Goal: Task Accomplishment & Management: Complete application form

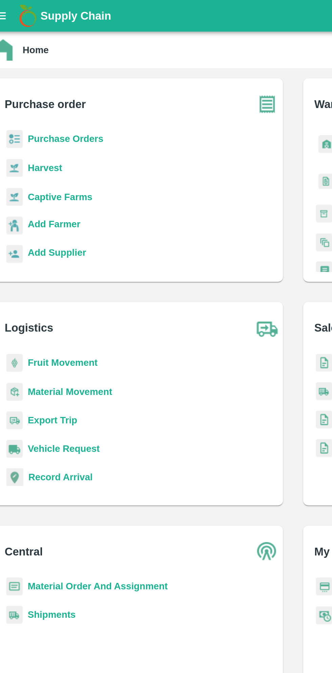
click at [52, 75] on b "Purchase Orders" at bounding box center [44, 74] width 41 height 5
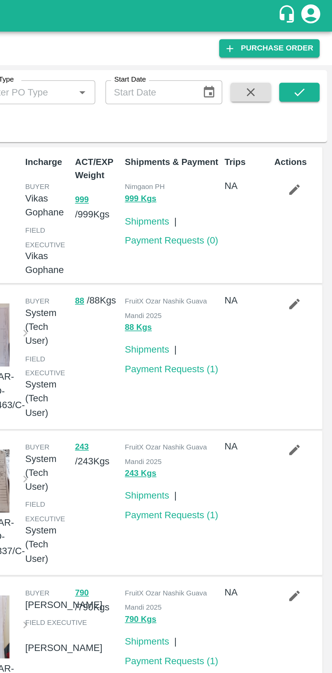
click at [310, 28] on link "Purchase Order" at bounding box center [298, 26] width 54 height 10
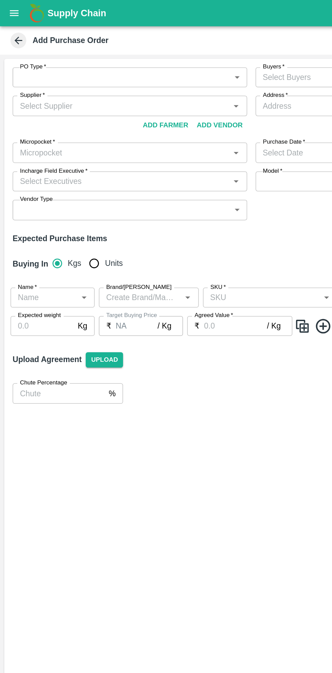
click at [151, 50] on body "Supply Chain Add Purchase Order PO Type   * ​ PO Type Buyers   * Buyers   * Sup…" at bounding box center [166, 336] width 332 height 673
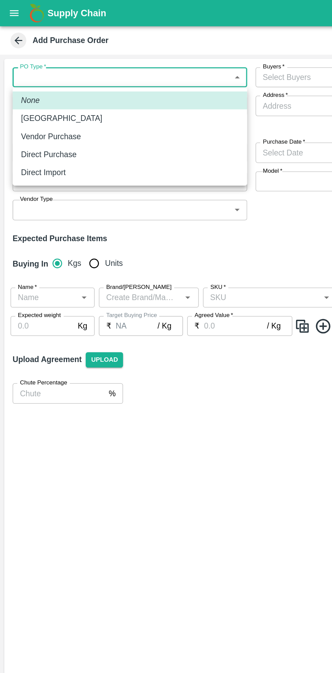
click at [49, 98] on div "Direct Purchase" at bounding box center [33, 99] width 39 height 7
type input "3"
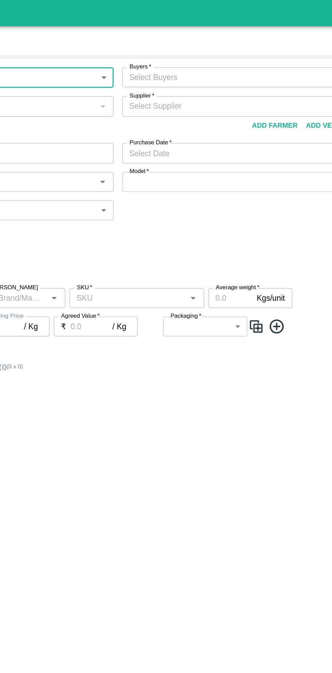
click at [247, 51] on input "Buyers   *" at bounding box center [235, 49] width 136 height 9
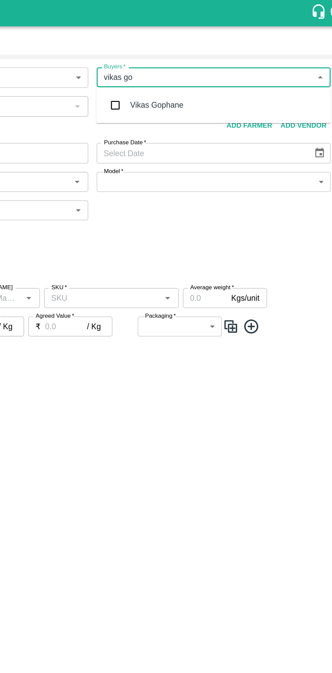
type input "vikas gop"
click at [220, 66] on div "Vikas Gophane" at bounding box center [239, 68] width 151 height 18
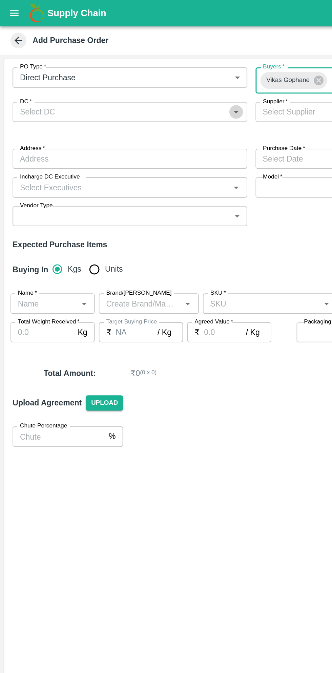
click at [152, 72] on icon "Open" at bounding box center [152, 72] width 3 height 2
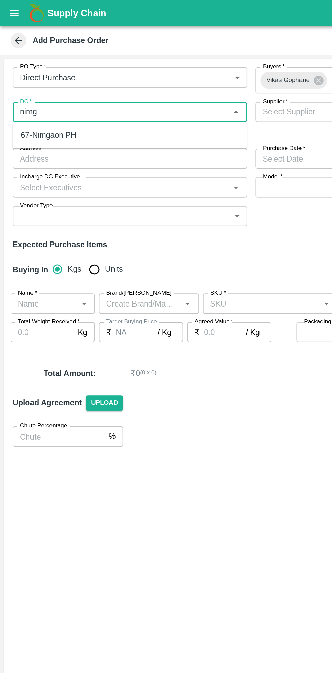
click at [52, 86] on div "67-Nimgaon PH" at bounding box center [83, 87] width 151 height 12
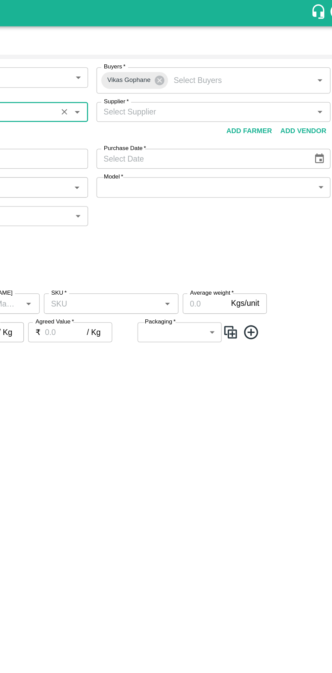
click at [308, 73] on icon "Open" at bounding box center [308, 71] width 7 height 7
type input "67-Nimgaon PH"
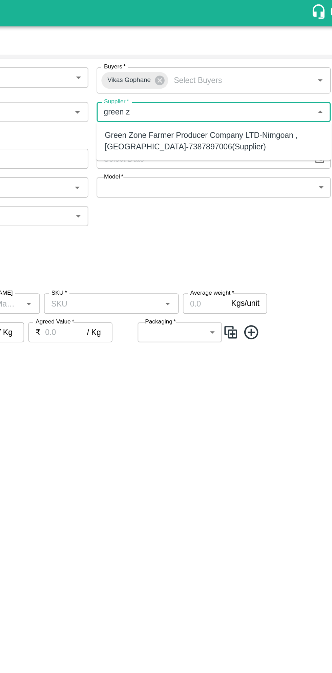
click at [228, 88] on div "Green Zone Farmer Producer Company LTD-Nimgoan , Pune-7387897006(Supplier)" at bounding box center [240, 90] width 140 height 15
type input "Green Zone Farmer Producer Company LTD-Nimgoan , Pune-7387897006(Supplier)"
type input "Nimgoan , Pune, Indapure , Maharashtra"
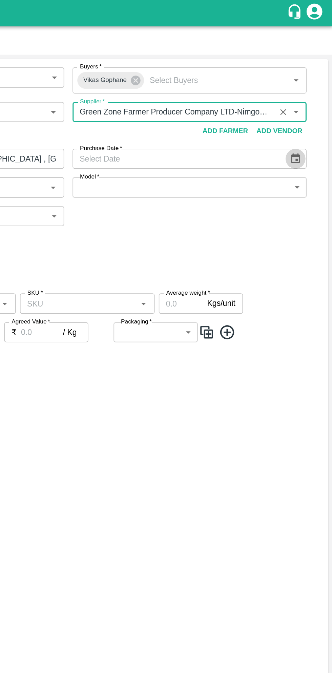
type input "Green Zone Farmer Producer Company LTD-Nimgoan , Pune-7387897006(Supplier)"
click at [306, 106] on icon "Choose date" at bounding box center [307, 102] width 7 height 7
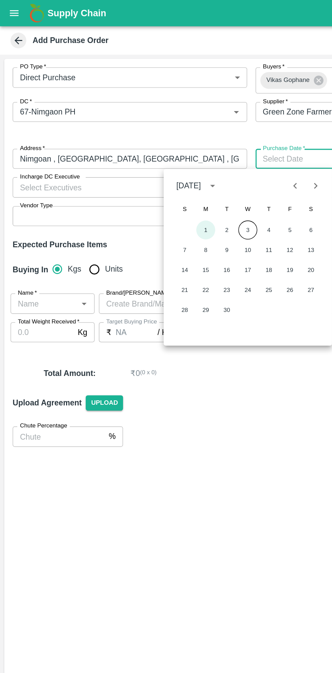
click at [133, 148] on button "1" at bounding box center [132, 148] width 12 height 12
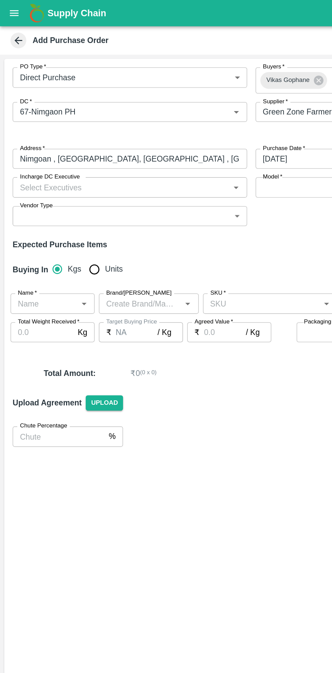
type input "01/09/2025"
click at [152, 121] on icon "Open" at bounding box center [152, 121] width 3 height 2
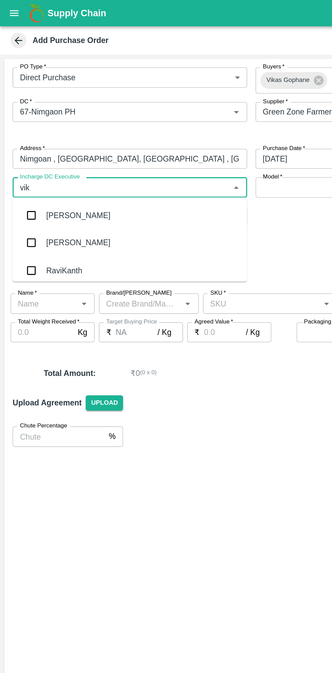
type input "vikas"
click at [62, 154] on div "Vikas Gophane" at bounding box center [47, 156] width 34 height 7
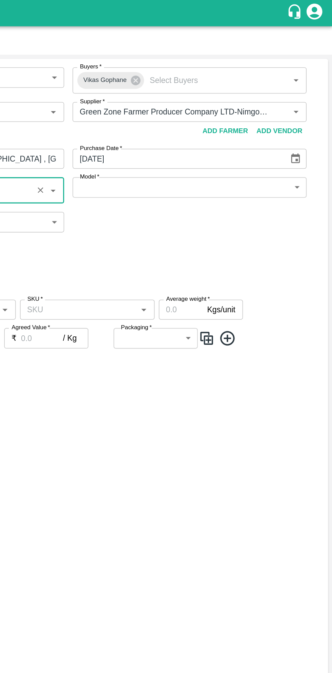
click at [307, 126] on body "Supply Chain Add Purchase Order PO Type   * Direct Purchase 3 PO Type Buyers   …" at bounding box center [166, 336] width 332 height 673
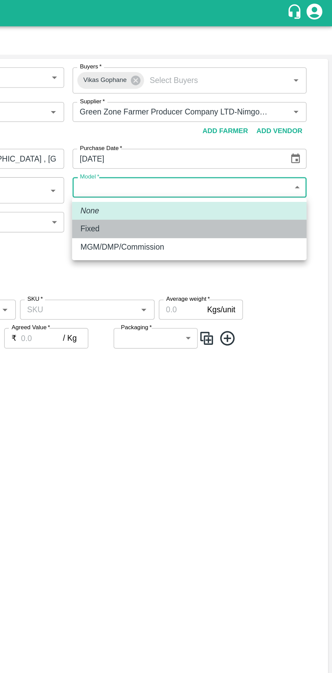
click at [201, 147] on div "Fixed" at bounding box center [240, 147] width 140 height 7
type input "Fixed"
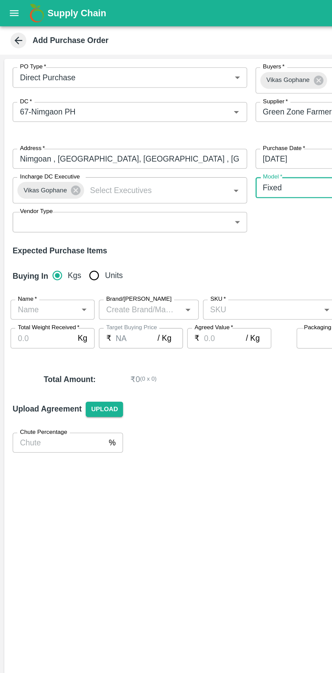
click at [152, 143] on body "Supply Chain Add Purchase Order PO Type   * Direct Purchase 3 PO Type Buyers   …" at bounding box center [166, 336] width 332 height 673
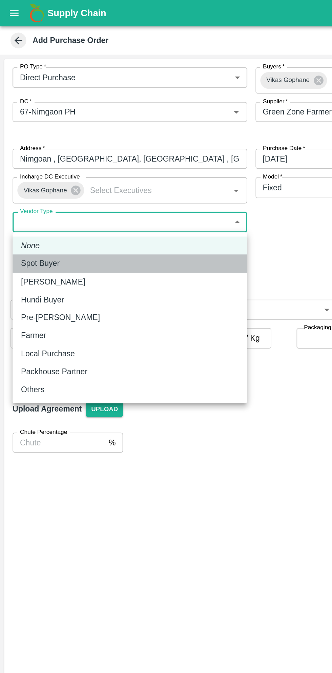
click at [55, 170] on div "Spot Buyer" at bounding box center [84, 169] width 140 height 7
type input "SPOT_BUYER"
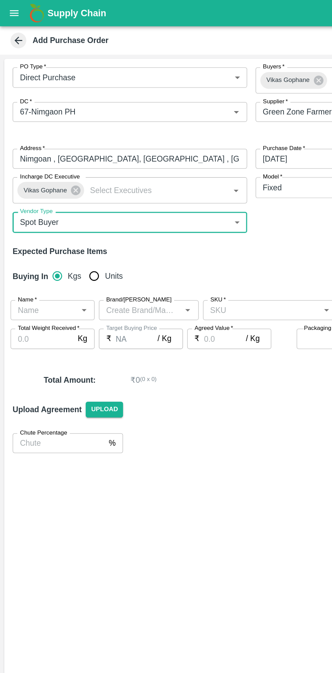
click at [54, 200] on icon "Open" at bounding box center [53, 200] width 3 height 2
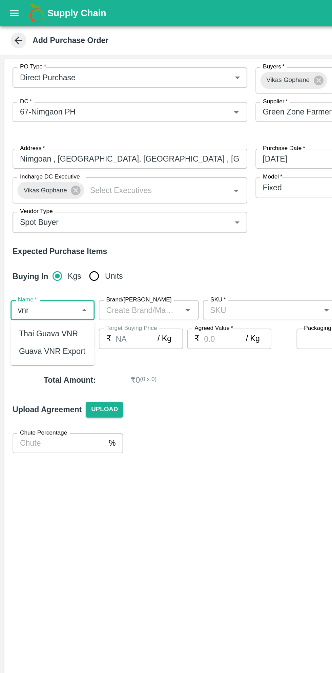
click at [41, 225] on div "Guava VNR Export" at bounding box center [33, 226] width 43 height 7
click at [121, 201] on icon "Open" at bounding box center [120, 199] width 7 height 7
type input "Guava VNR Export"
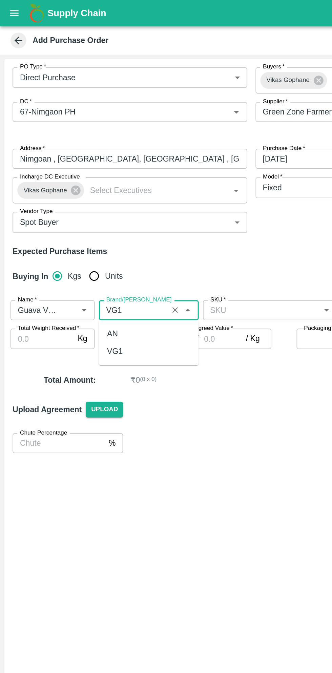
click at [83, 228] on div "VG1" at bounding box center [96, 227] width 64 height 12
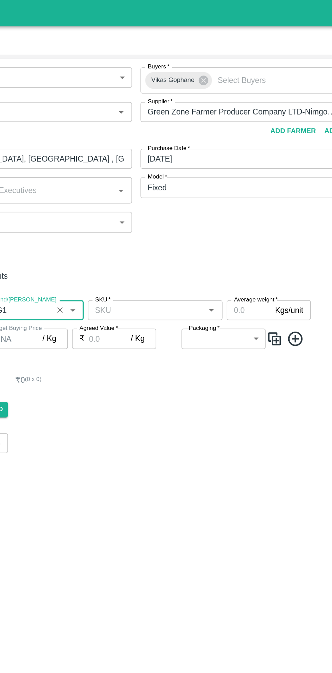
type input "VG1"
click at [210, 209] on label "Packaging   *" at bounding box center [206, 211] width 20 height 5
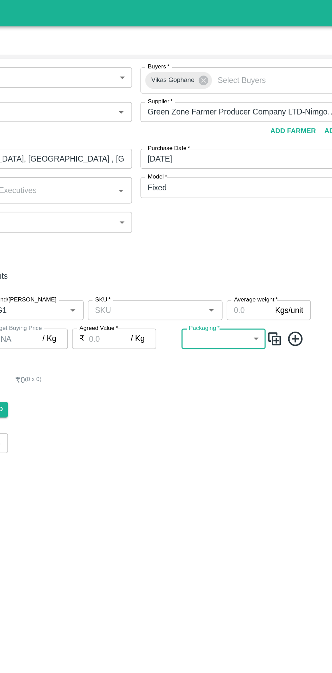
click at [210, 200] on icon "Open" at bounding box center [210, 200] width 3 height 2
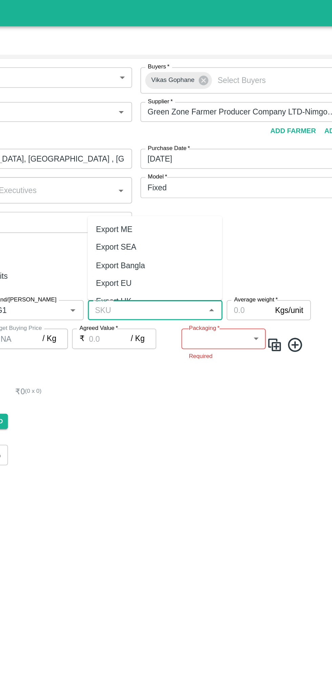
click at [163, 146] on div "Export ME" at bounding box center [173, 148] width 87 height 12
type input "Export ME"
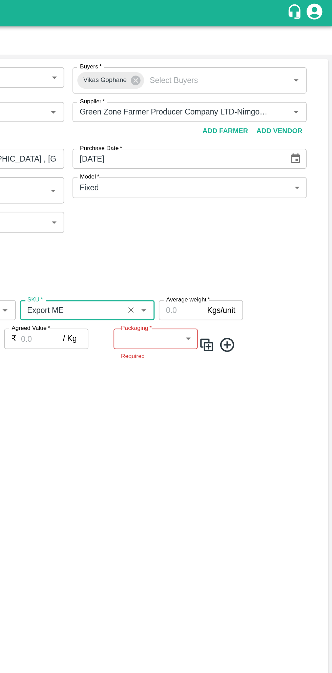
click at [232, 199] on input "Average weight   *" at bounding box center [234, 199] width 28 height 13
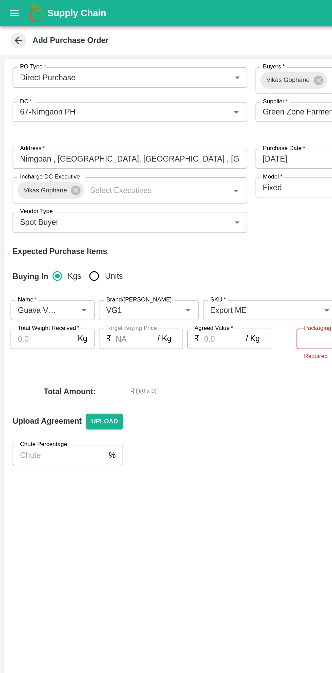
type input "9"
click at [30, 221] on input "Total Weight Received   *" at bounding box center [27, 218] width 41 height 13
click at [28, 218] on input "Total Weight Received   *" at bounding box center [27, 218] width 41 height 13
type input "10161"
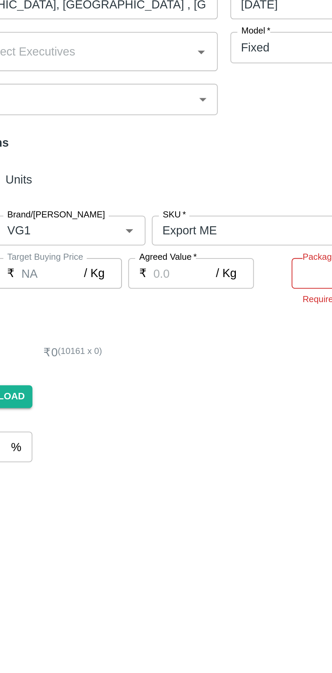
click at [141, 217] on input "Agreed Value   *" at bounding box center [144, 218] width 27 height 13
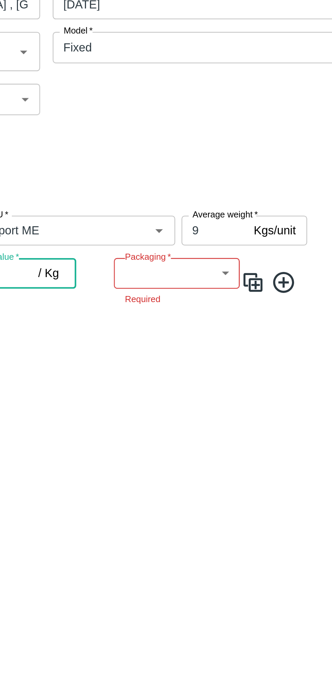
type input "63"
click at [241, 220] on body "Supply Chain Add Purchase Order PO Type   * Direct Purchase 3 PO Type Buyers   …" at bounding box center [166, 336] width 332 height 673
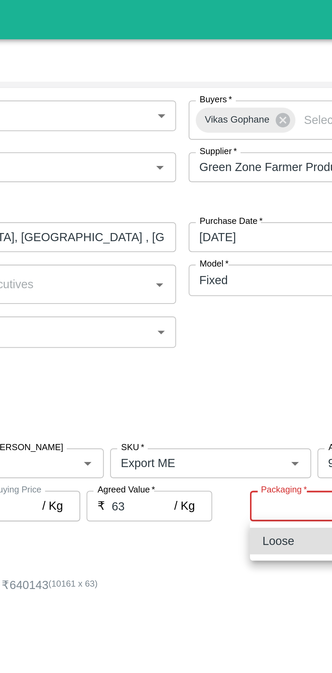
click at [211, 234] on div "Loose" at bounding box center [204, 233] width 17 height 7
type input "258"
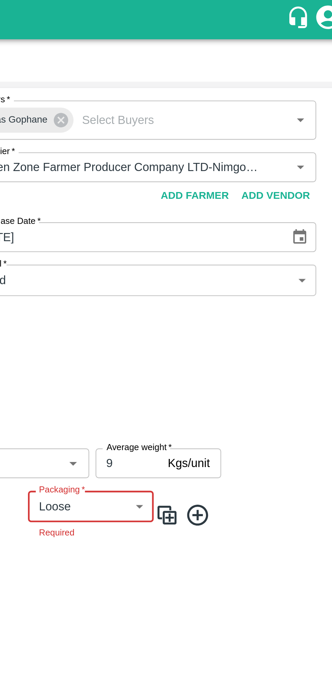
click at [265, 223] on icon at bounding box center [264, 222] width 11 height 11
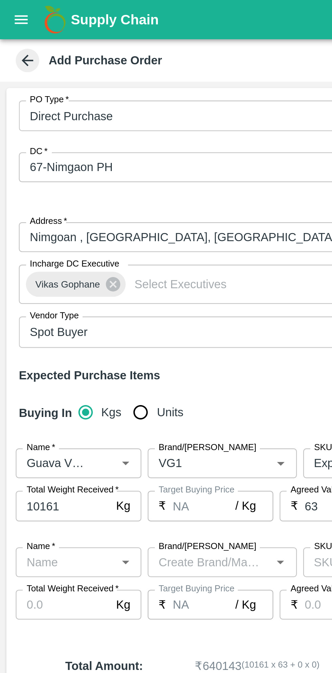
click at [54, 242] on icon "Open" at bounding box center [53, 243] width 3 height 2
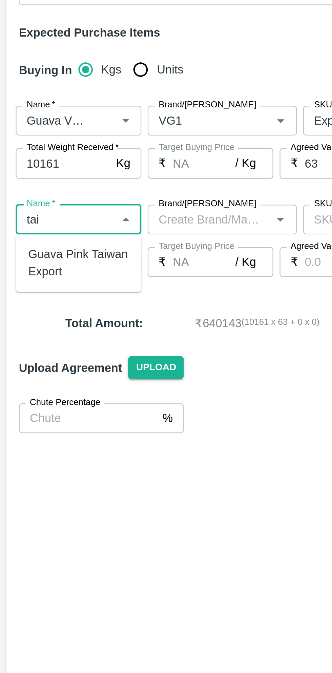
click at [36, 260] on div "Guava Pink Taiwan Export" at bounding box center [33, 261] width 43 height 15
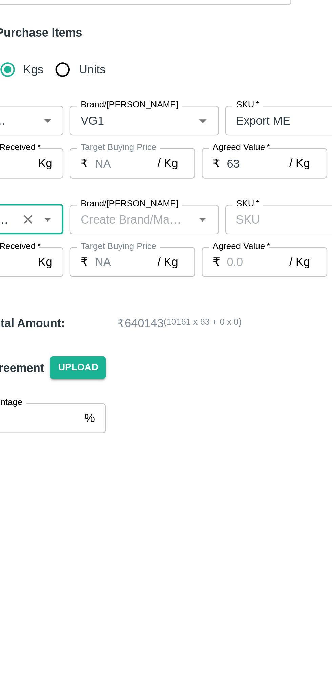
click at [121, 242] on icon "Open" at bounding box center [121, 243] width 3 height 2
type input "Guava Pink Taiwan Export"
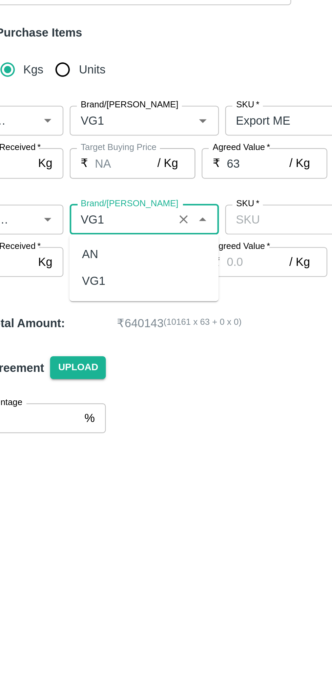
click at [82, 269] on div "VG1" at bounding box center [96, 269] width 64 height 12
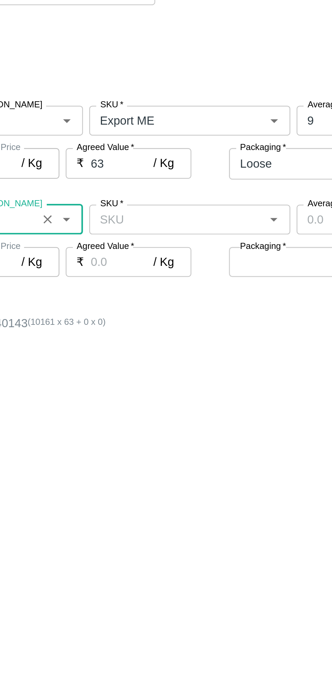
click at [206, 246] on div at bounding box center [210, 242] width 8 height 9
type input "VG1"
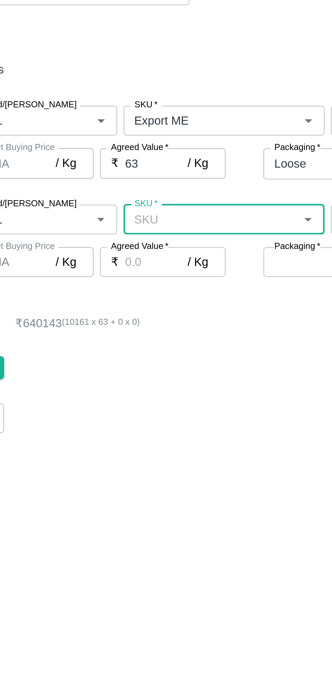
click at [210, 242] on icon "Open" at bounding box center [210, 243] width 3 height 2
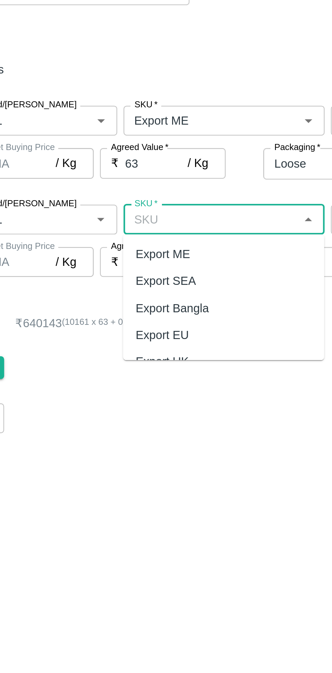
click at [159, 256] on div "Export ME" at bounding box center [173, 258] width 87 height 12
type input "Export ME"
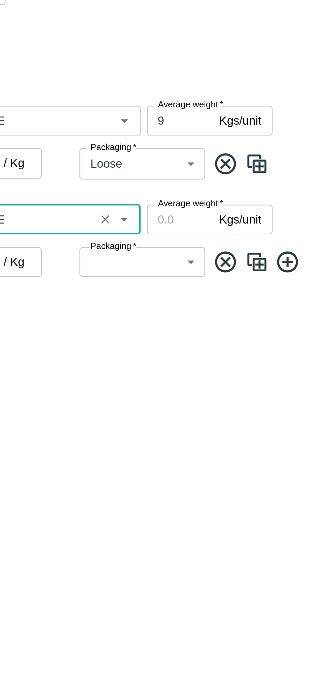
click at [233, 244] on input "Average weight   *" at bounding box center [234, 242] width 28 height 13
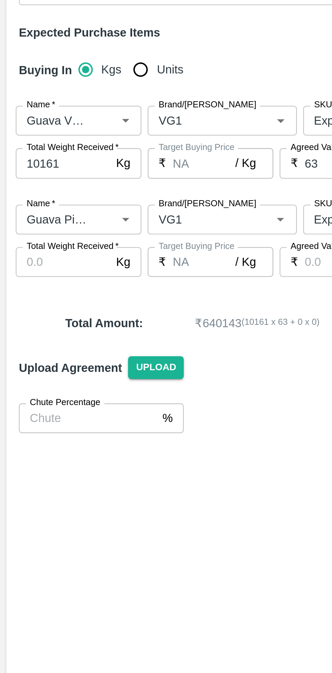
type input "9"
click at [26, 261] on input "Total Weight Received   *" at bounding box center [27, 260] width 41 height 13
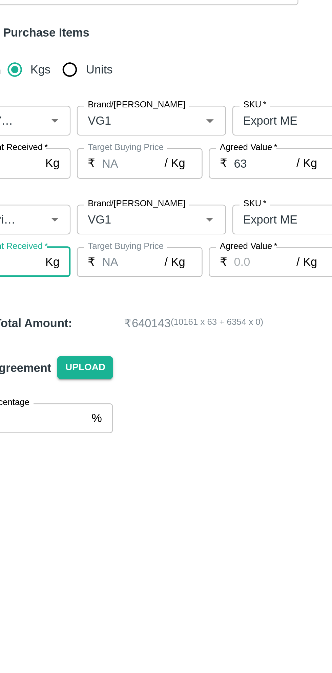
type input "6354"
click at [148, 263] on input "Agreed Value   *" at bounding box center [144, 260] width 27 height 13
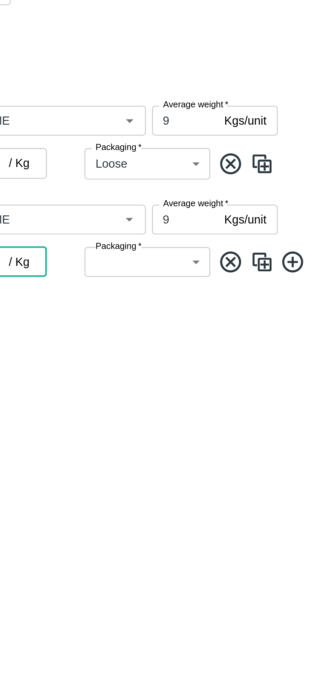
type input "57"
click at [238, 263] on body "Supply Chain Add Purchase Order PO Type   * Direct Purchase 3 PO Type Buyers   …" at bounding box center [166, 336] width 332 height 673
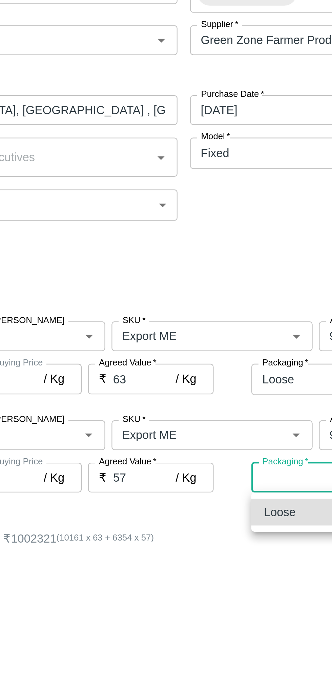
click at [206, 281] on li "Loose" at bounding box center [218, 276] width 54 height 12
type input "258"
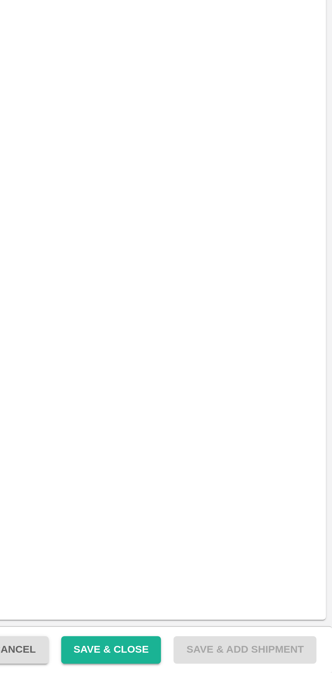
click at [246, 662] on button "Save & Close" at bounding box center [236, 663] width 43 height 12
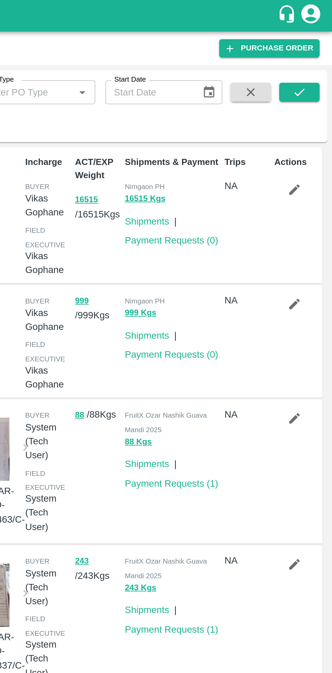
click at [251, 193] on link "Payment Requests ( 0 )" at bounding box center [246, 189] width 50 height 5
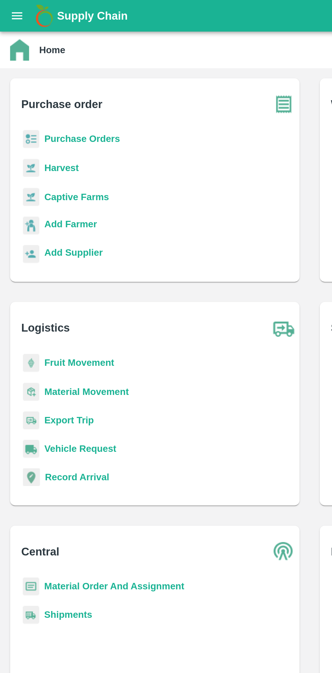
click at [54, 72] on b "Purchase Orders" at bounding box center [44, 74] width 41 height 5
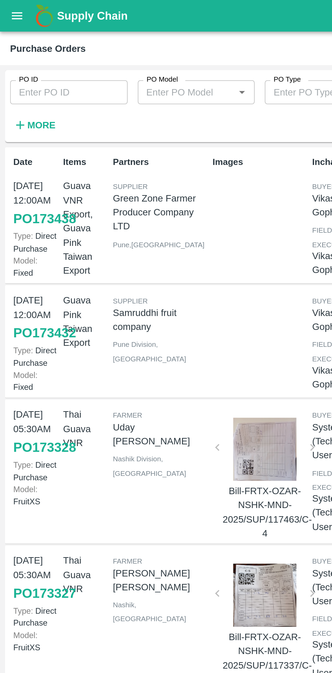
click at [44, 48] on input "PO ID" at bounding box center [36, 49] width 63 height 13
click at [41, 46] on input "PO ID" at bounding box center [36, 49] width 63 height 13
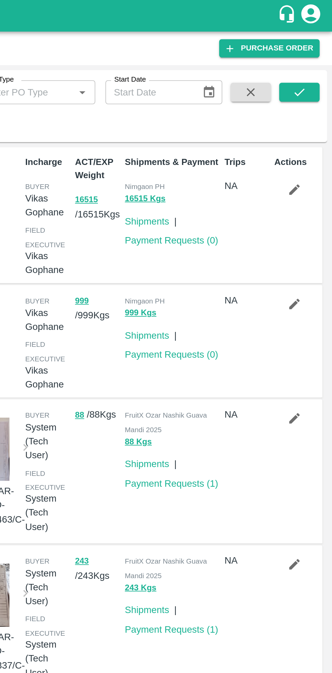
type input "170392"
click at [316, 51] on icon "submit" at bounding box center [314, 49] width 7 height 7
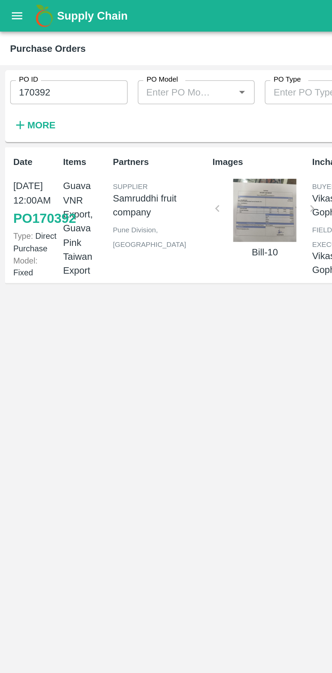
click at [15, 123] on link "PO 170392" at bounding box center [24, 117] width 34 height 12
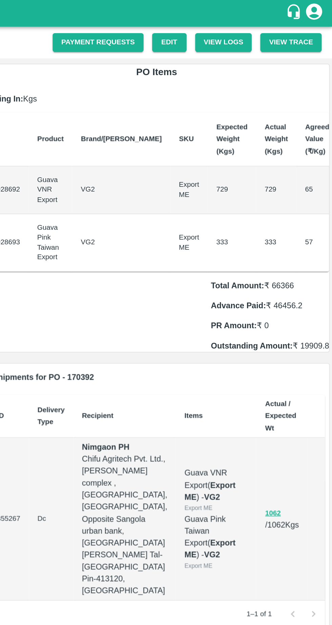
click at [187, 26] on link "Payment Requests" at bounding box center [184, 27] width 57 height 12
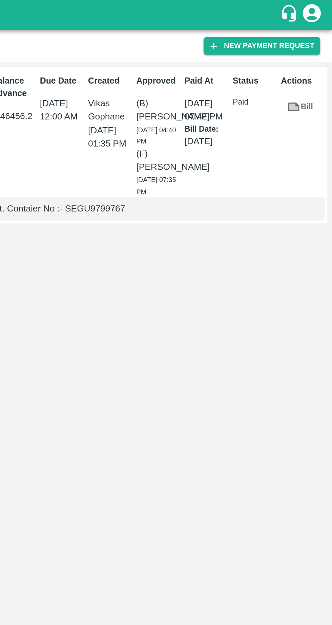
click at [300, 26] on button "New Payment Request" at bounding box center [292, 26] width 66 height 10
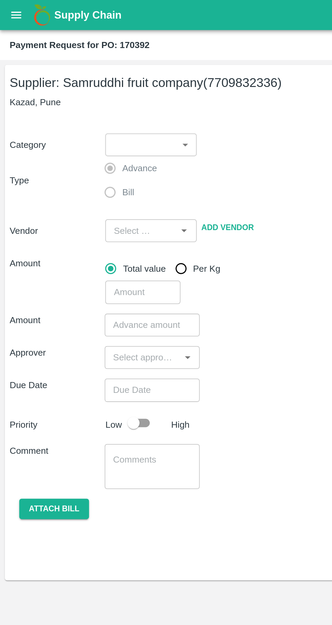
click at [101, 79] on body "Supply Chain Payment Request for PO: 170392 Supplier: Samruddhi fruit company (…" at bounding box center [166, 312] width 332 height 625
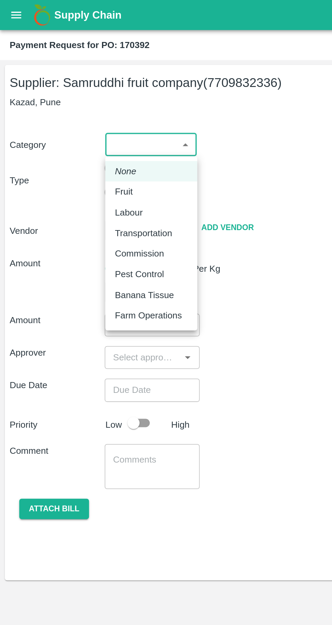
click at [81, 109] on div "Fruit" at bounding box center [85, 107] width 41 height 7
type input "1"
type input "Samruddhi fruit company - 7709832336(Supplier)"
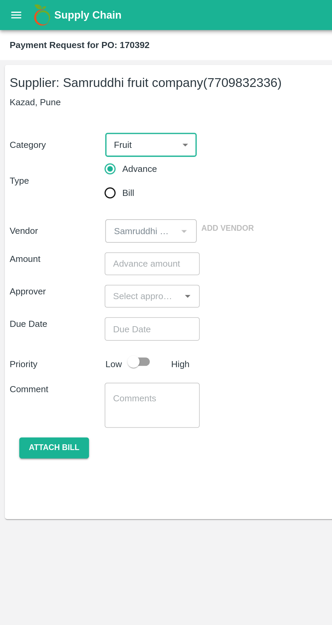
click at [59, 112] on input "Bill" at bounding box center [62, 109] width 14 height 14
radio input "true"
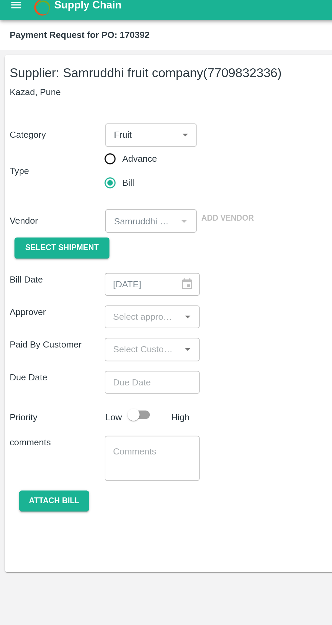
click at [40, 146] on span "Select Shipment" at bounding box center [34, 146] width 41 height 8
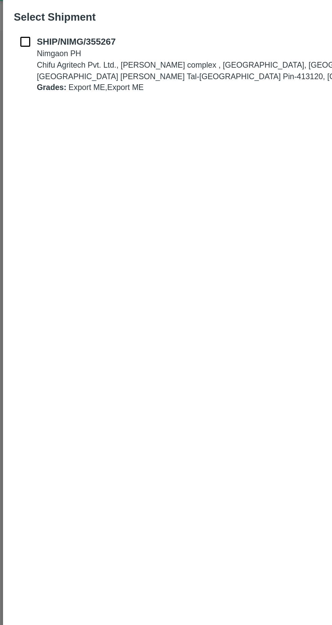
click at [9, 41] on input "checkbox" at bounding box center [14, 40] width 13 height 7
checkbox input "true"
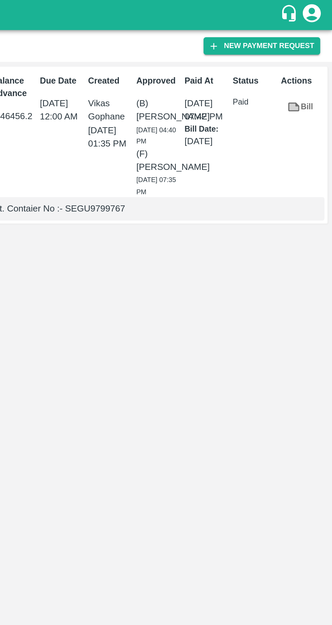
click at [300, 27] on button "New Payment Request" at bounding box center [292, 26] width 66 height 10
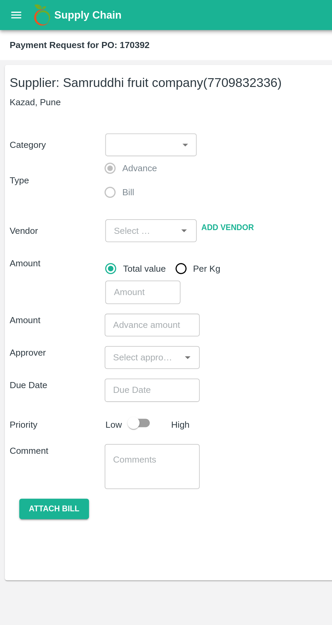
click at [105, 83] on body "Supply Chain Payment Request for PO: 170392 Supplier: Samruddhi fruit company (…" at bounding box center [166, 312] width 332 height 625
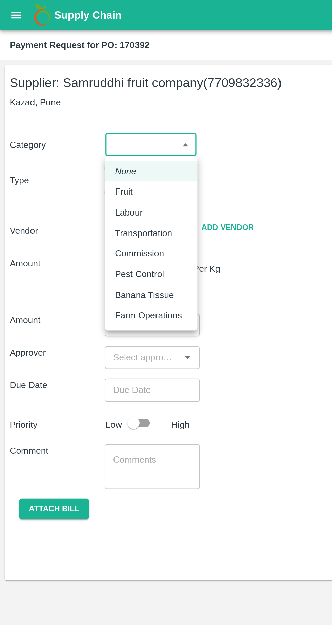
click at [78, 107] on div "Fruit" at bounding box center [85, 107] width 41 height 7
type input "1"
type input "Samruddhi fruit company - 7709832336(Supplier)"
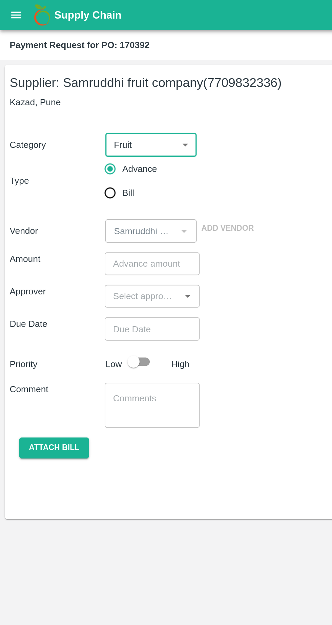
click at [64, 110] on input "Bill" at bounding box center [62, 109] width 14 height 14
radio input "true"
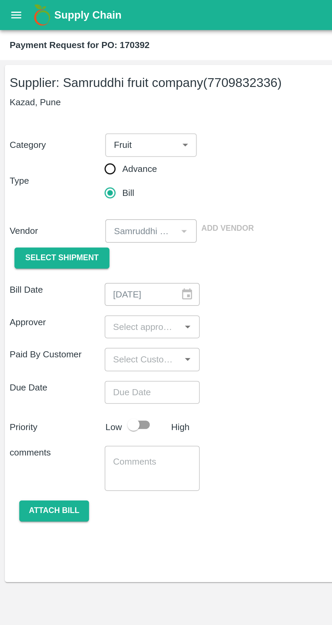
click at [47, 146] on span "Select Shipment" at bounding box center [34, 146] width 41 height 8
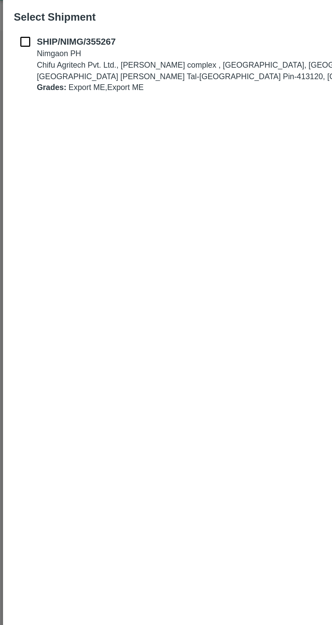
click at [18, 44] on input "checkbox" at bounding box center [14, 40] width 13 height 7
checkbox input "true"
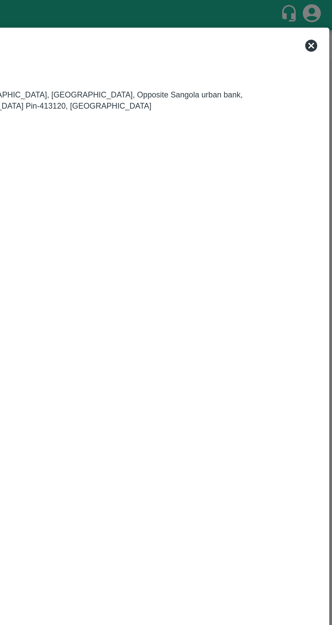
click at [322, 23] on icon at bounding box center [320, 26] width 8 height 8
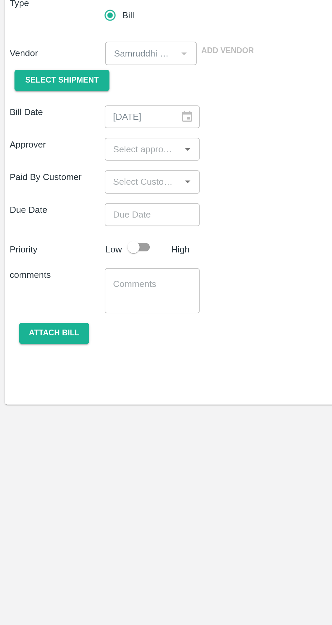
click at [105, 184] on icon "Open" at bounding box center [105, 185] width 3 height 2
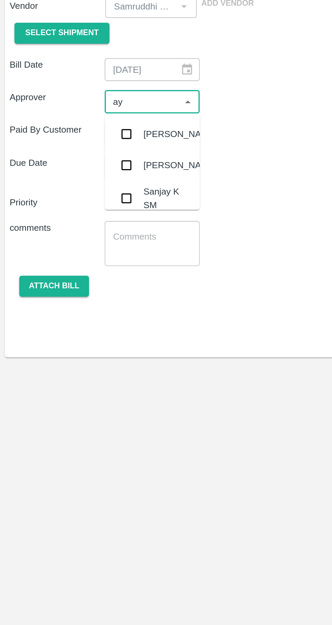
type input "ayu"
click at [72, 203] on input "checkbox" at bounding box center [71, 202] width 14 height 14
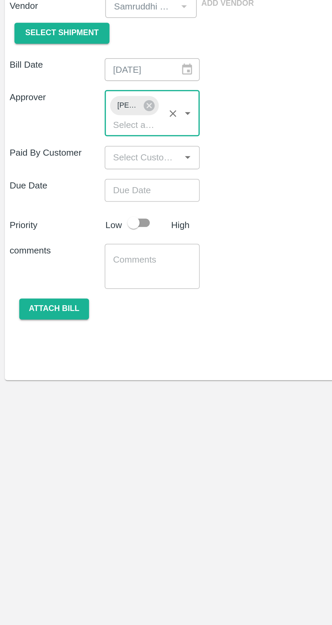
click at [105, 215] on icon "Open" at bounding box center [105, 216] width 3 height 2
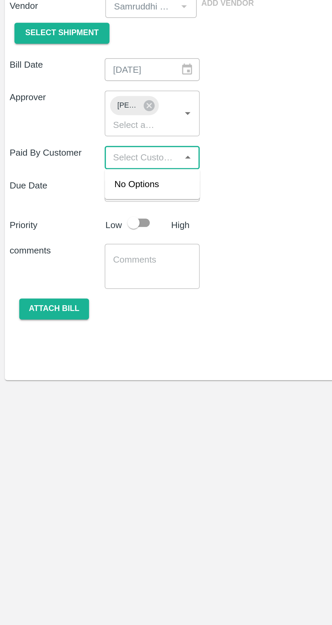
click at [105, 215] on icon "Close" at bounding box center [105, 216] width 3 height 2
click at [105, 215] on icon "Open" at bounding box center [105, 216] width 3 height 2
click at [86, 231] on span "No Options" at bounding box center [76, 230] width 25 height 5
click at [75, 217] on input "input" at bounding box center [80, 215] width 38 height 9
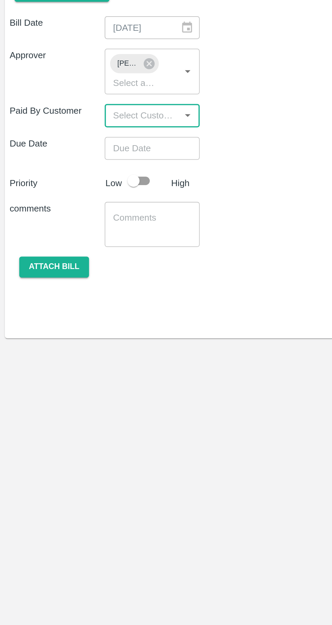
click at [93, 237] on input "Choose date" at bounding box center [83, 234] width 49 height 13
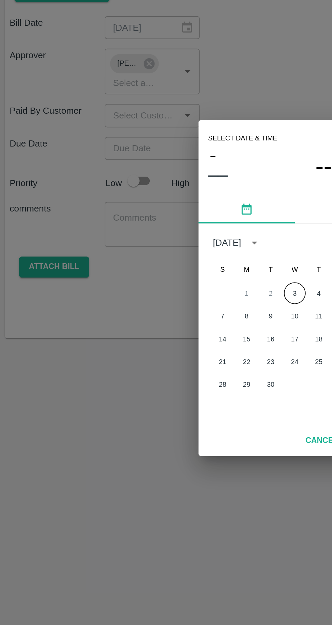
click at [166, 316] on button "3" at bounding box center [166, 315] width 12 height 12
type input "[DATE] 12:00 AM"
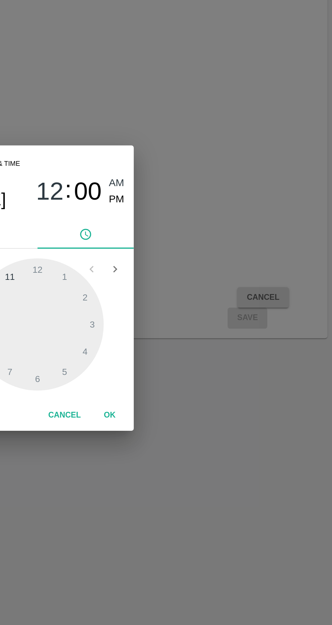
click at [206, 384] on button "OK" at bounding box center [207, 385] width 22 height 12
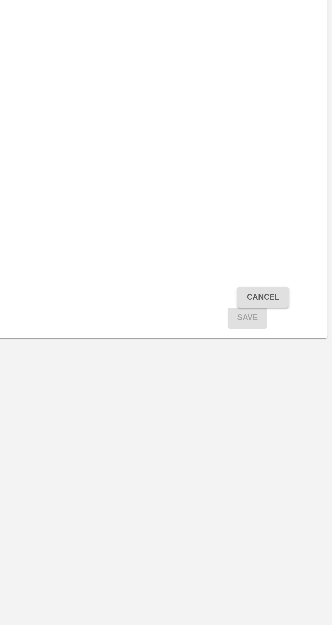
scroll to position [0, 4]
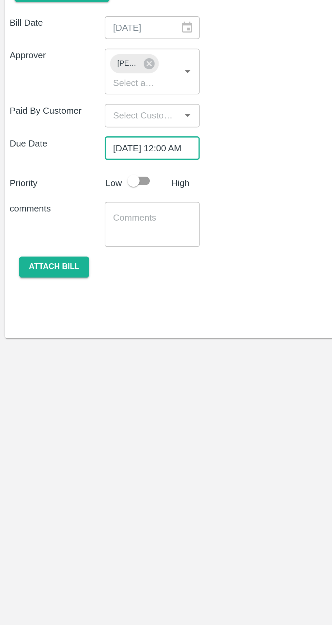
click at [75, 255] on input "checkbox" at bounding box center [75, 252] width 39 height 13
checkbox input "true"
